Goal: Information Seeking & Learning: Understand process/instructions

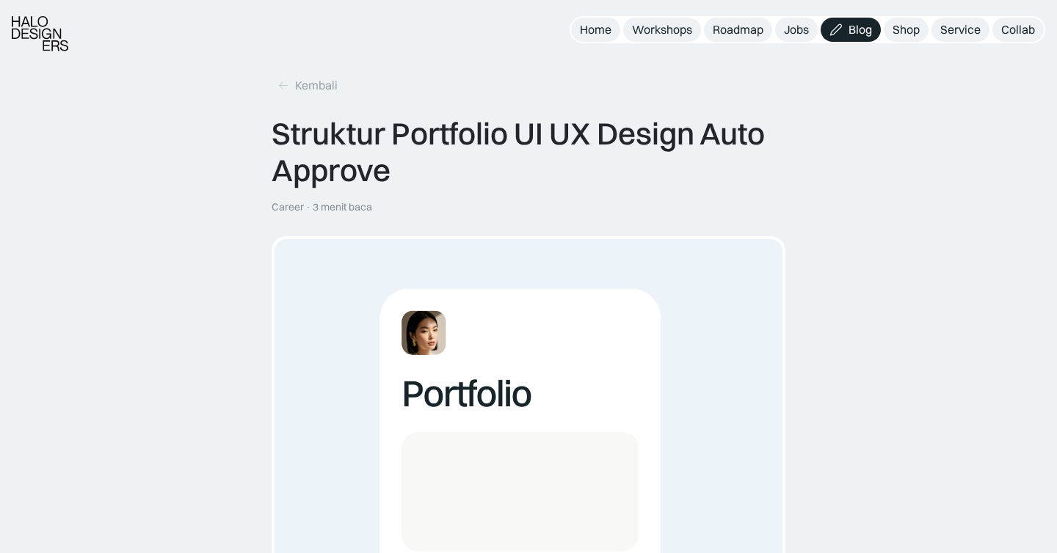
scroll to position [1067, 0]
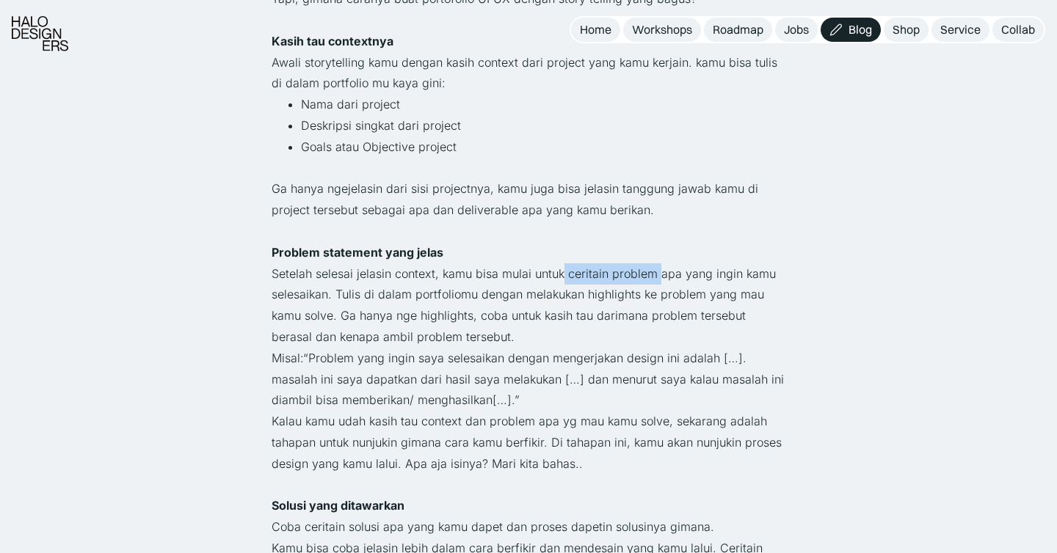
drag, startPoint x: 564, startPoint y: 268, endPoint x: 657, endPoint y: 269, distance: 93.2
click at [657, 269] on p "Setelah selesai jelasin context, kamu bisa mulai untuk ceritain problem apa yan…" at bounding box center [528, 305] width 514 height 84
drag, startPoint x: 701, startPoint y: 274, endPoint x: 729, endPoint y: 277, distance: 28.0
click at [729, 278] on p "Setelah selesai jelasin context, kamu bisa mulai untuk ceritain problem apa yan…" at bounding box center [528, 305] width 514 height 84
drag, startPoint x: 463, startPoint y: 293, endPoint x: 597, endPoint y: 300, distance: 134.4
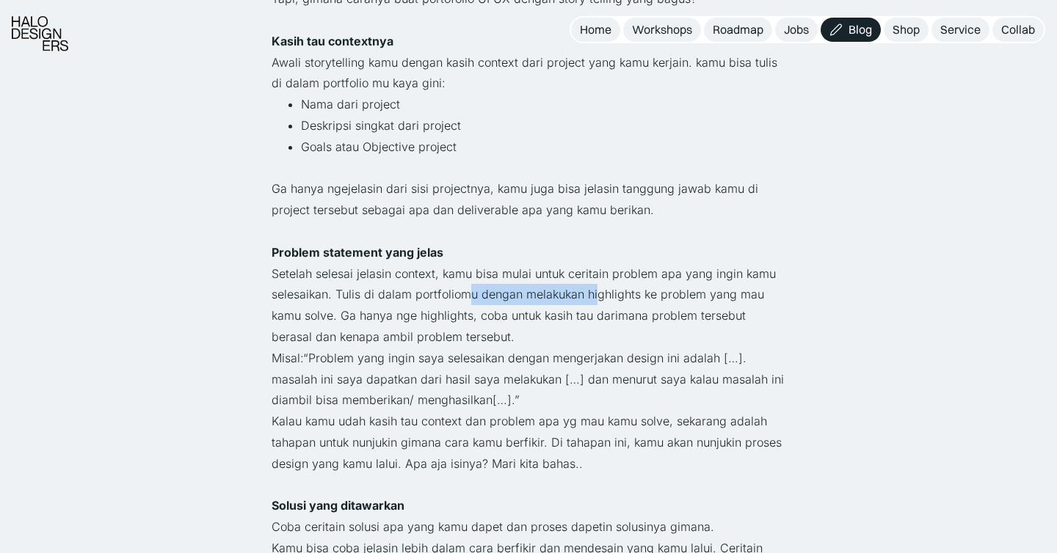
click at [597, 300] on p "Setelah selesai jelasin context, kamu bisa mulai untuk ceritain problem apa yan…" at bounding box center [528, 305] width 514 height 84
drag, startPoint x: 635, startPoint y: 296, endPoint x: 706, endPoint y: 298, distance: 71.2
click at [706, 298] on p "Setelah selesai jelasin context, kamu bisa mulai untuk ceritain problem apa yan…" at bounding box center [528, 305] width 514 height 84
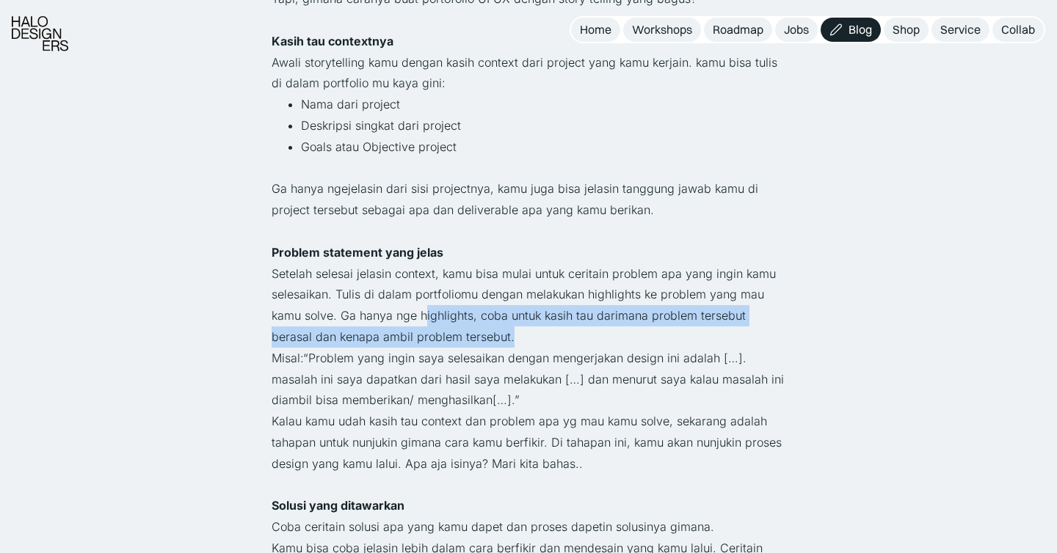
drag, startPoint x: 425, startPoint y: 318, endPoint x: 515, endPoint y: 326, distance: 90.6
click at [515, 326] on p "Setelah selesai jelasin context, kamu bisa mulai untuk ceritain problem apa yan…" at bounding box center [528, 305] width 514 height 84
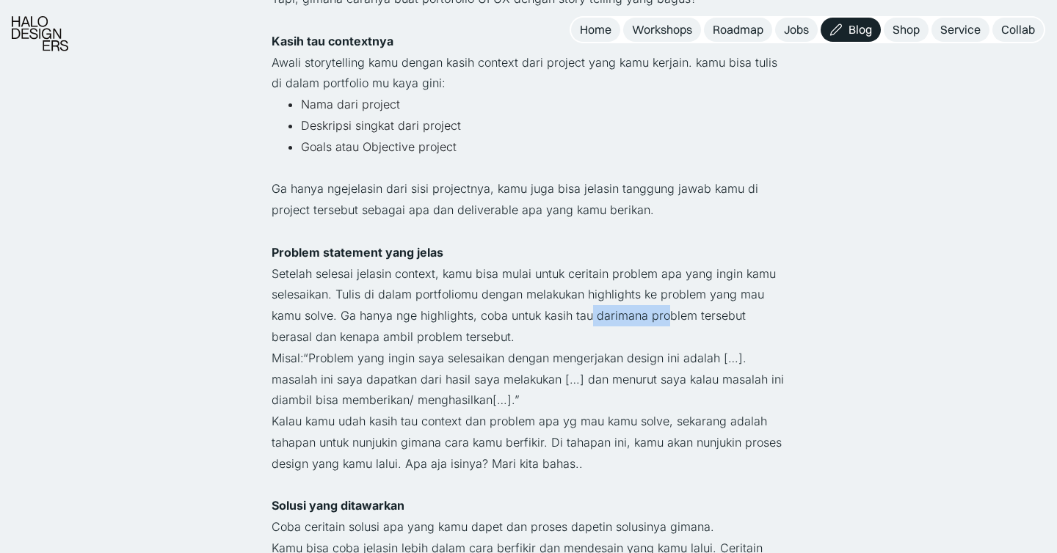
drag, startPoint x: 592, startPoint y: 313, endPoint x: 660, endPoint y: 313, distance: 68.2
click at [660, 313] on p "Setelah selesai jelasin context, kamu bisa mulai untuk ceritain problem apa yan…" at bounding box center [528, 305] width 514 height 84
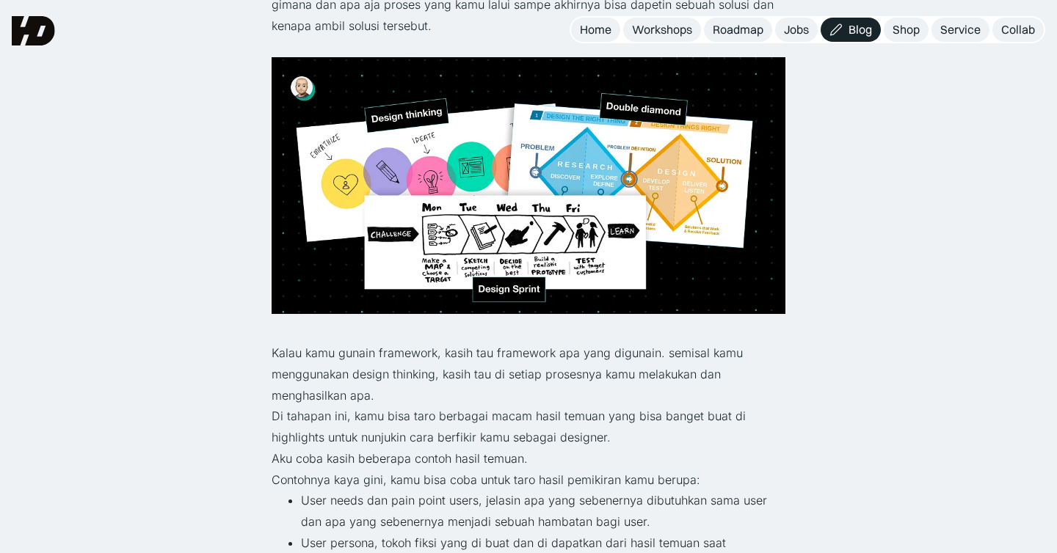
scroll to position [1627, 0]
